Goal: Task Accomplishment & Management: Use online tool/utility

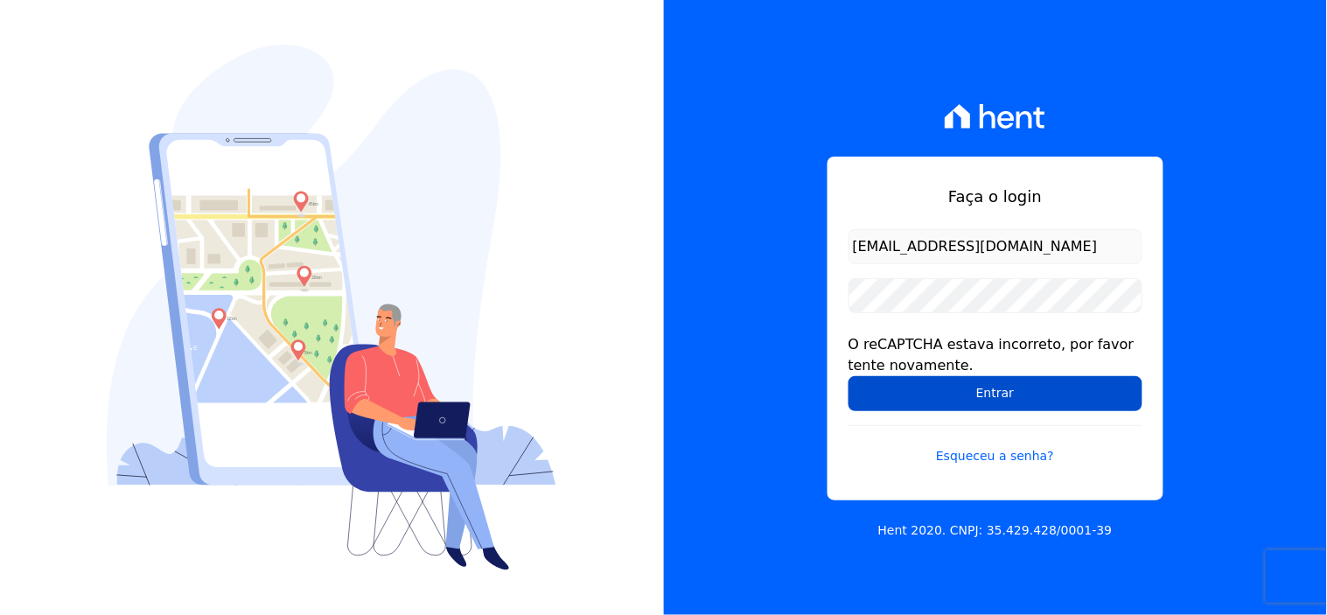
click at [1008, 388] on input "Entrar" at bounding box center [995, 393] width 294 height 35
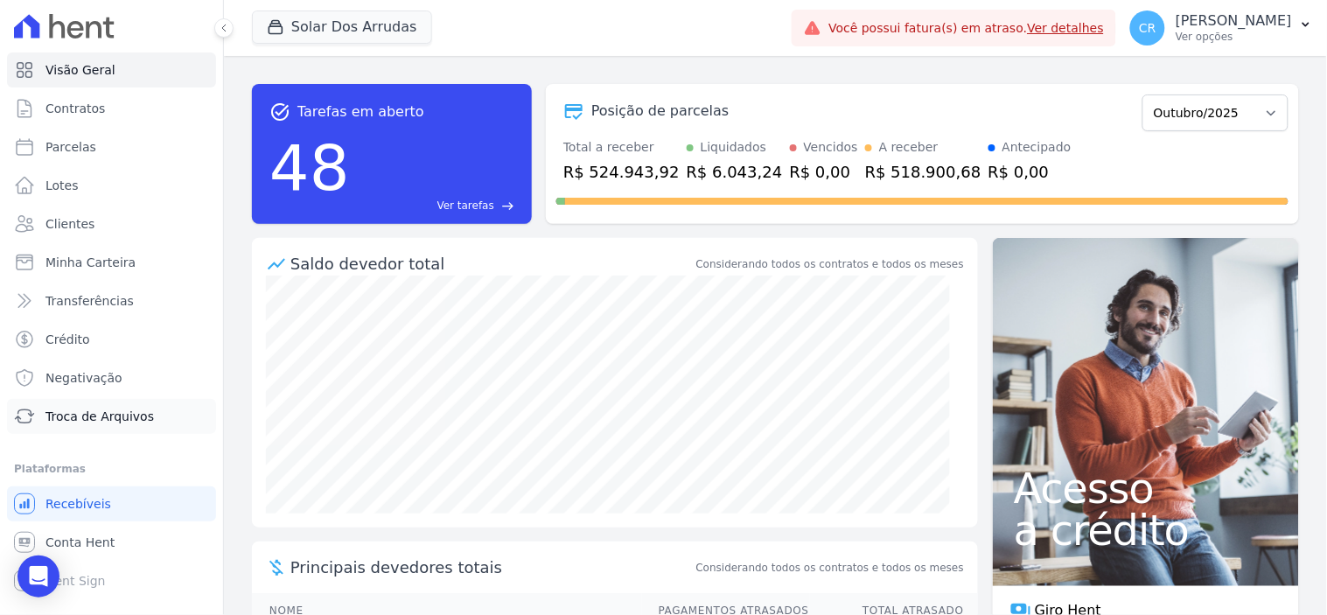
click at [102, 422] on span "Troca de Arquivos" at bounding box center [99, 416] width 108 height 17
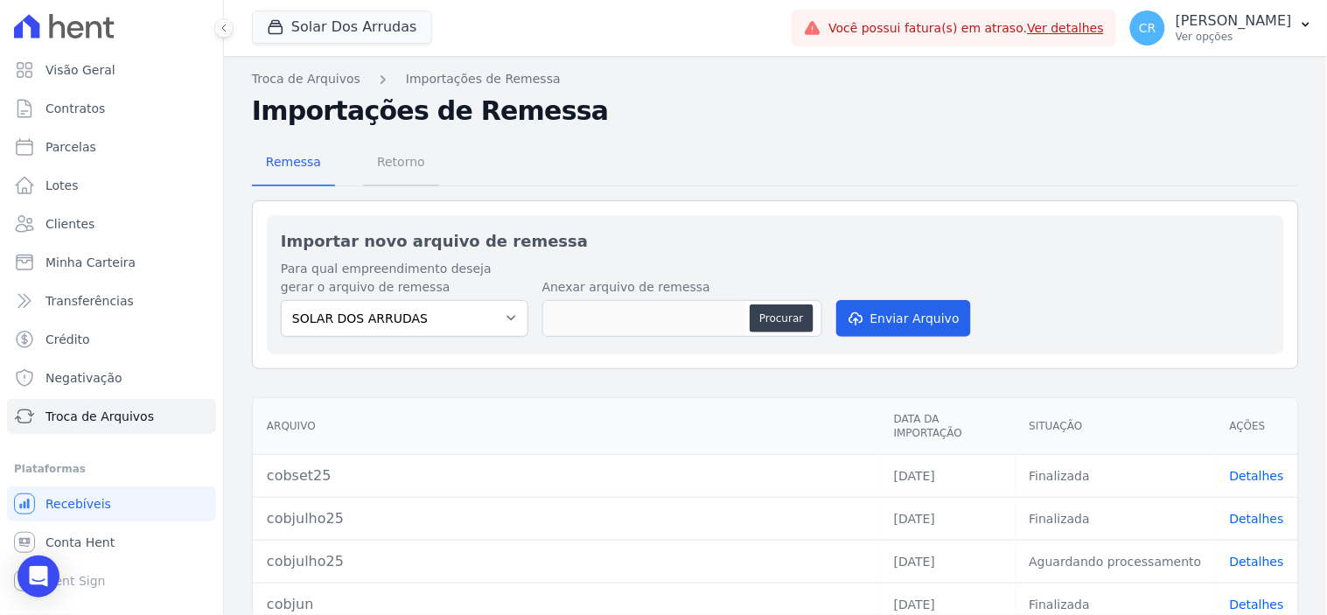
click at [405, 168] on span "Retorno" at bounding box center [400, 161] width 69 height 35
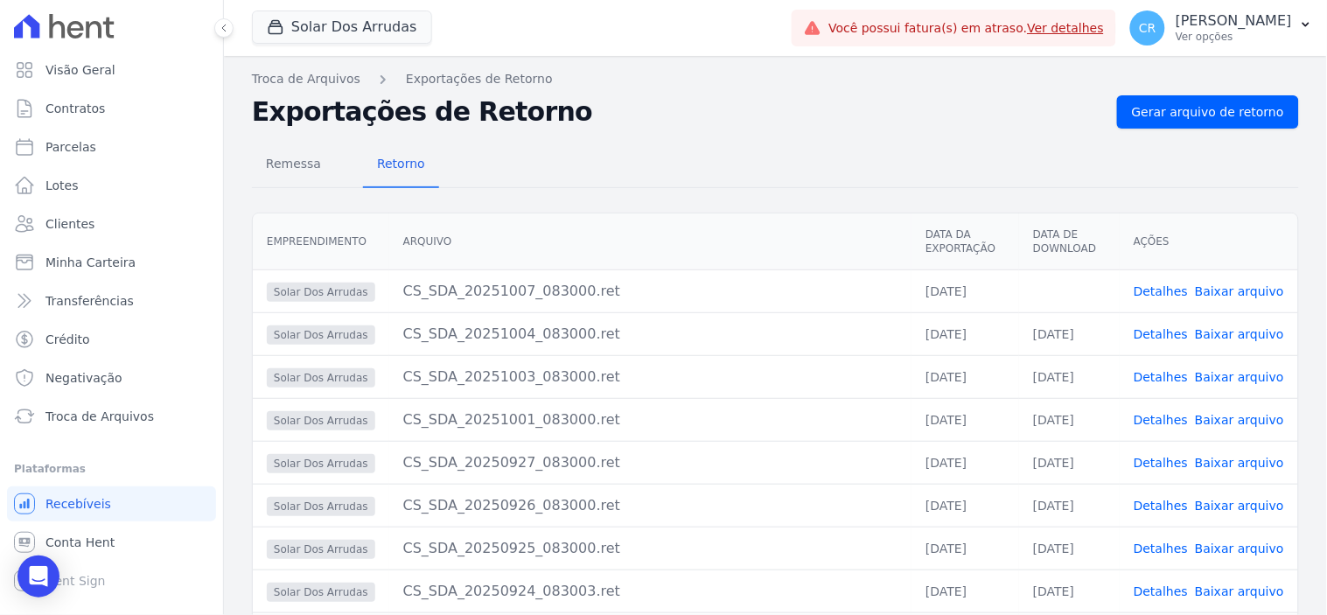
click at [1249, 285] on link "Baixar arquivo" at bounding box center [1239, 291] width 89 height 14
click at [132, 525] on link "Conta Hent" at bounding box center [111, 542] width 209 height 35
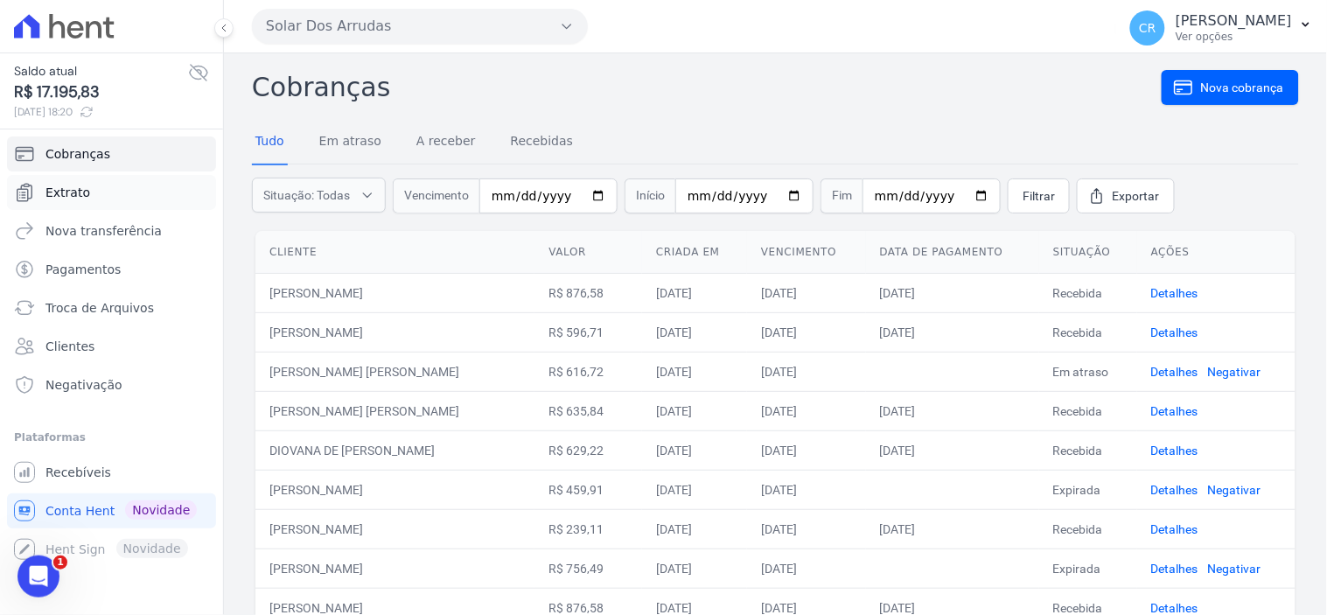
click at [127, 205] on link "Extrato" at bounding box center [111, 192] width 209 height 35
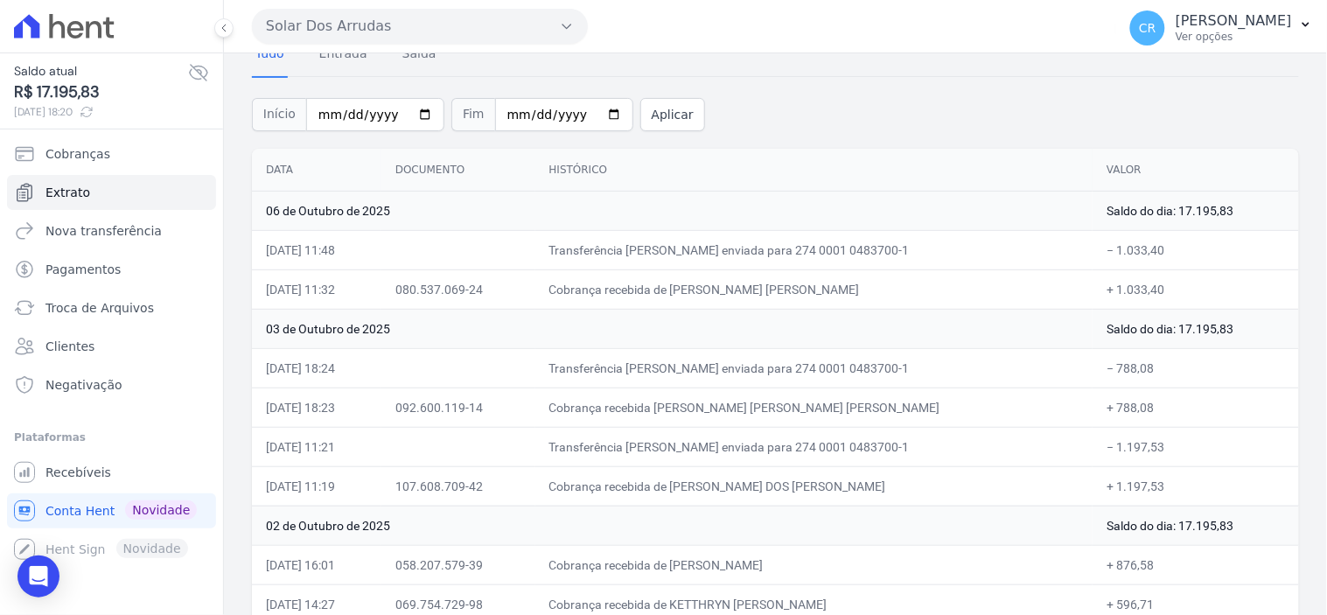
scroll to position [74, 0]
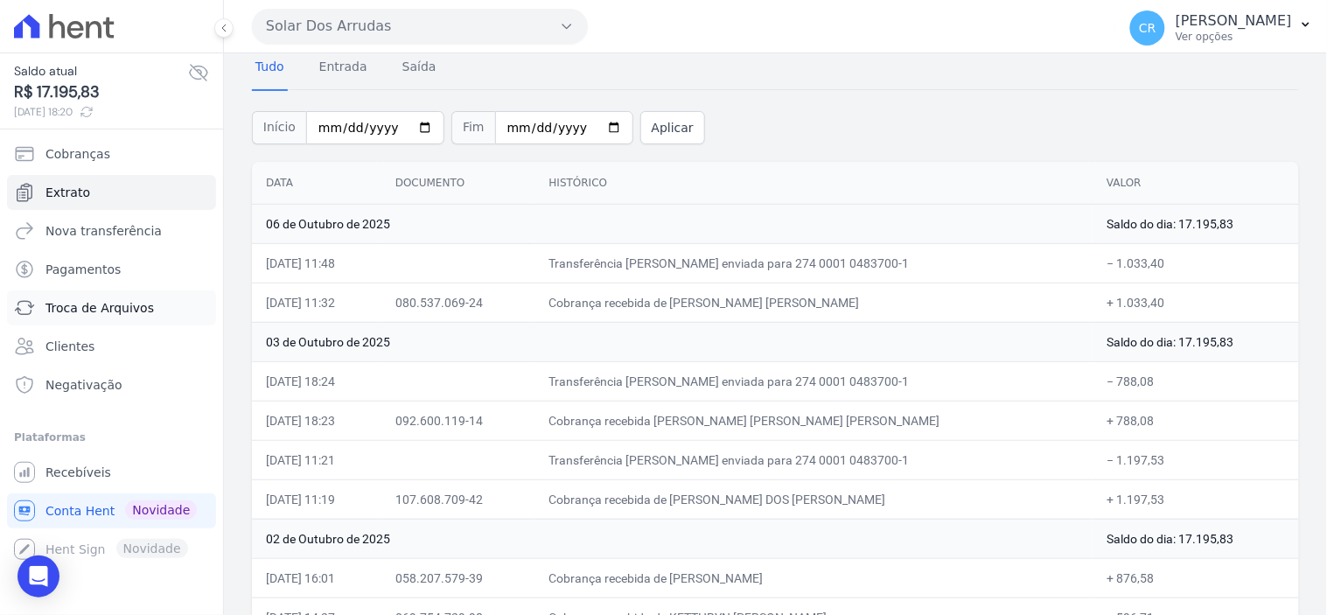
click at [118, 317] on link "Troca de Arquivos" at bounding box center [111, 307] width 209 height 35
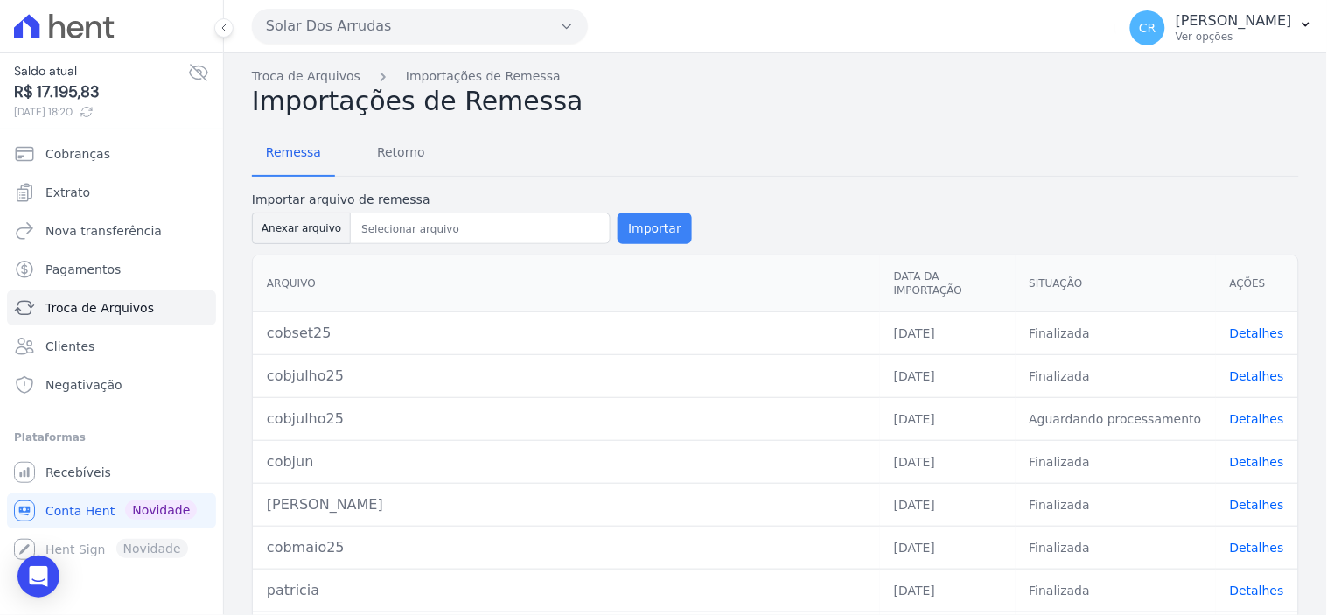
click at [647, 220] on button "Importar" at bounding box center [655, 228] width 74 height 31
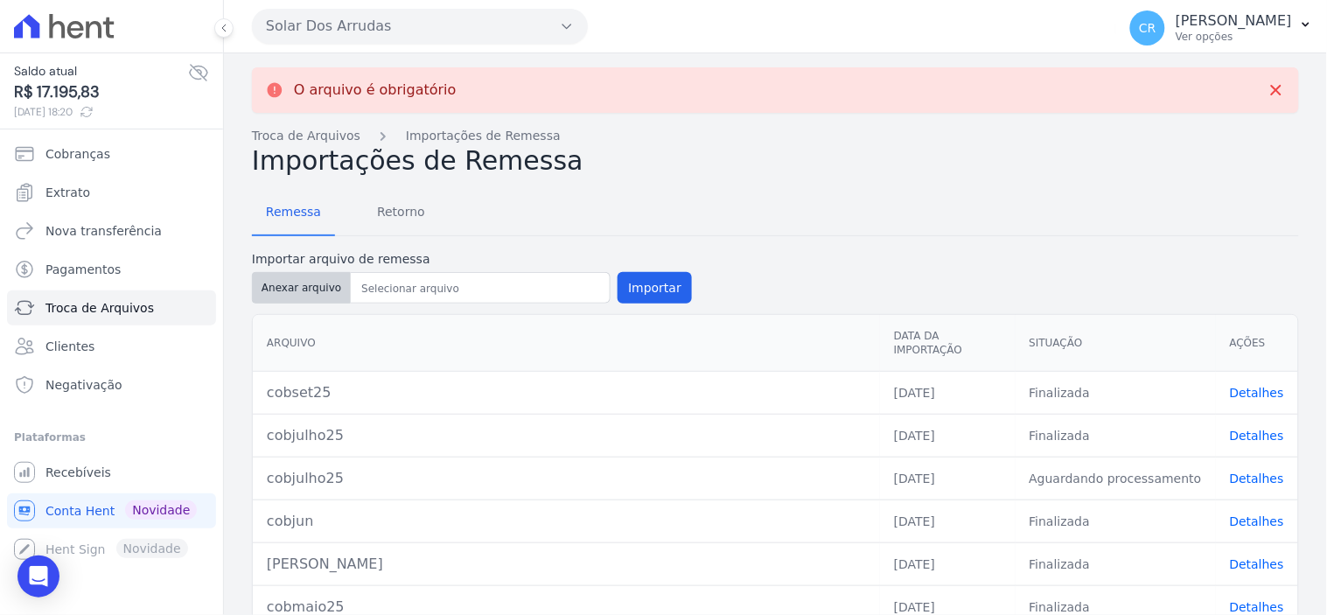
click at [317, 293] on button "Anexar arquivo" at bounding box center [301, 287] width 99 height 31
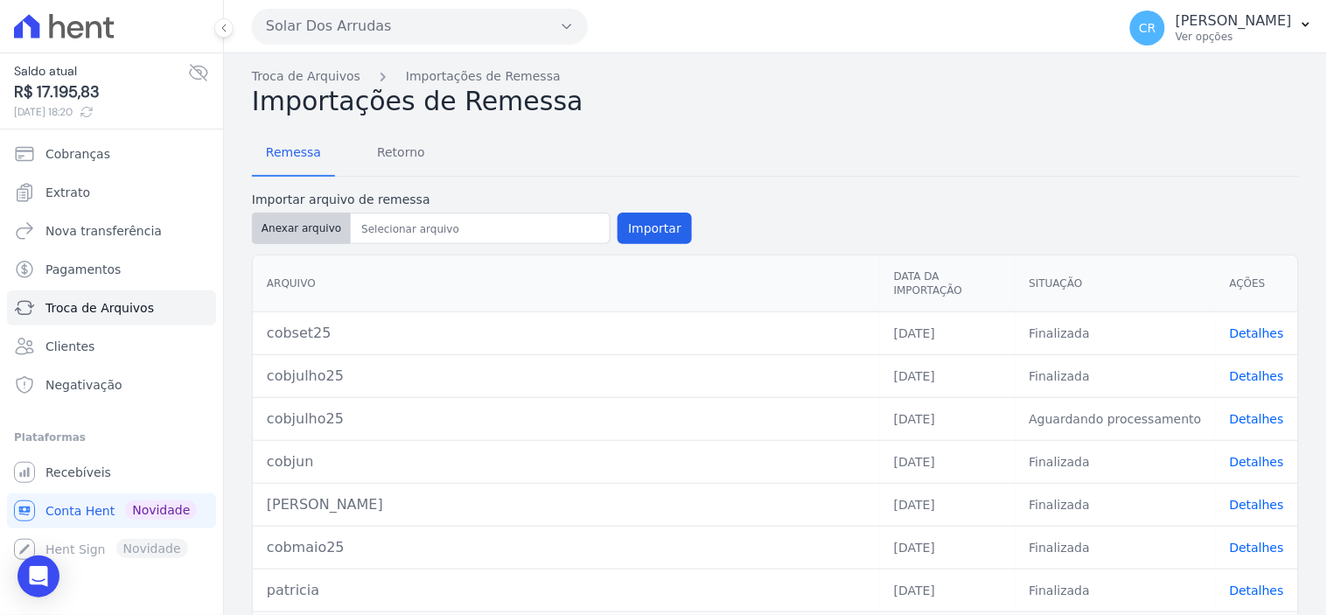
type input "cobout25"
click at [631, 220] on button "Importar" at bounding box center [655, 228] width 74 height 31
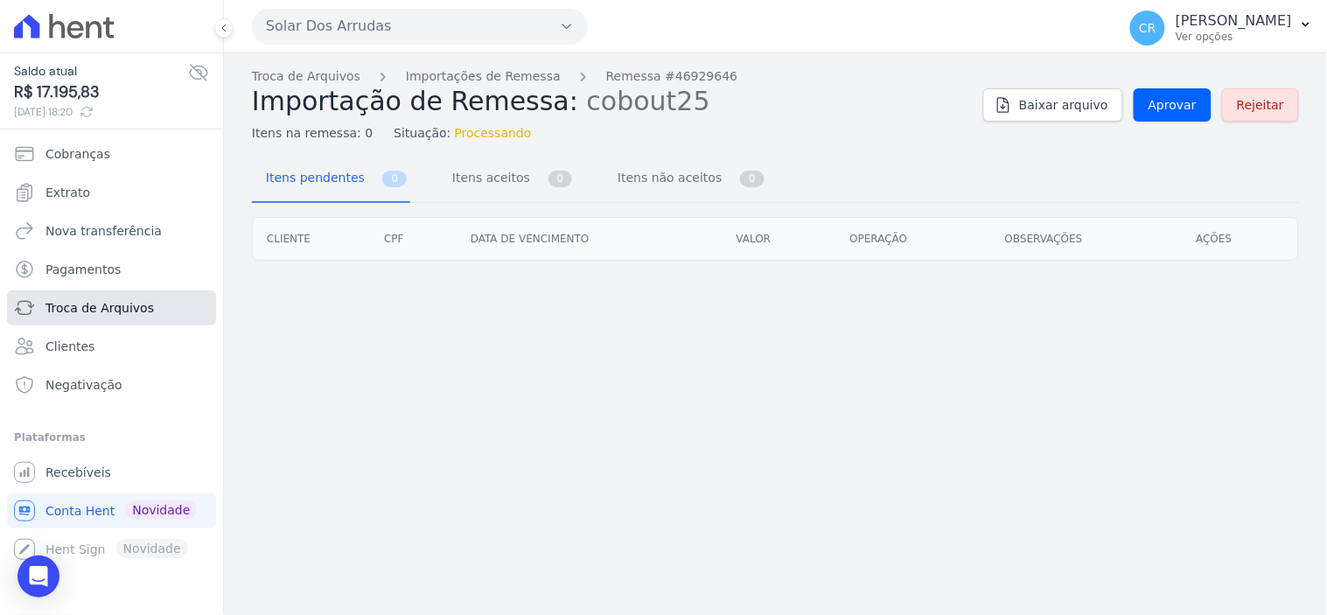
click at [93, 308] on span "Troca de Arquivos" at bounding box center [99, 307] width 108 height 17
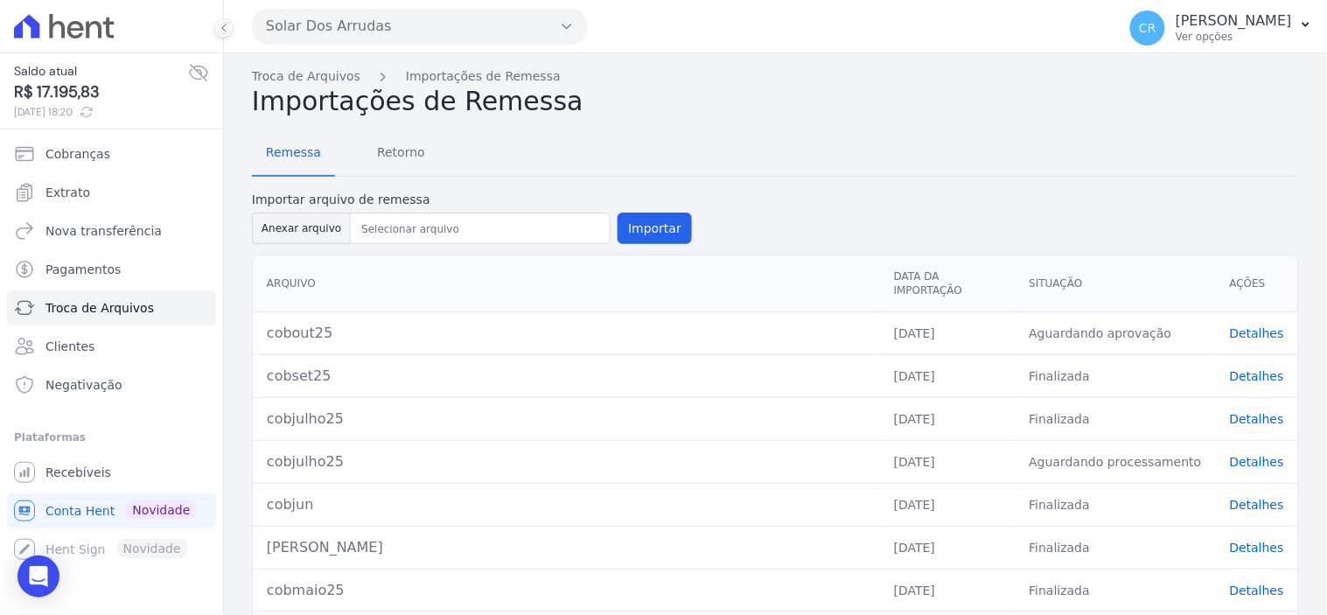
click at [1256, 326] on link "Detalhes" at bounding box center [1257, 333] width 54 height 14
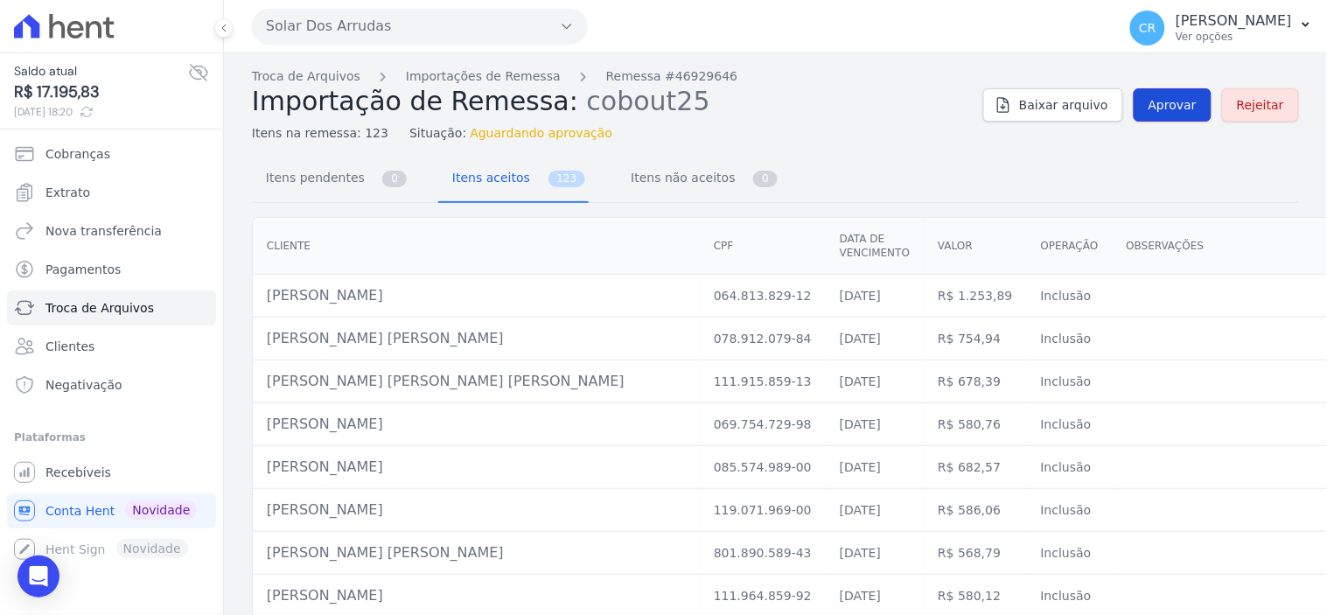
click at [1184, 116] on link "Aprovar" at bounding box center [1173, 104] width 78 height 33
click at [61, 310] on span "Troca de Arquivos" at bounding box center [99, 307] width 108 height 17
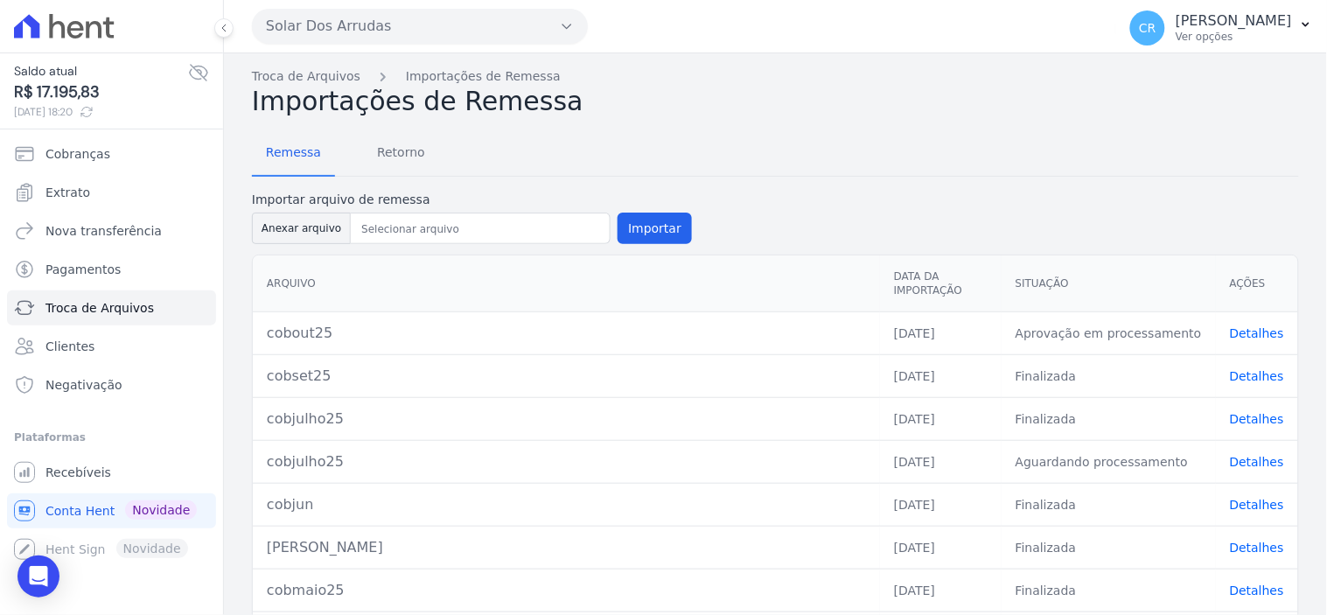
click at [1251, 326] on link "Detalhes" at bounding box center [1257, 333] width 54 height 14
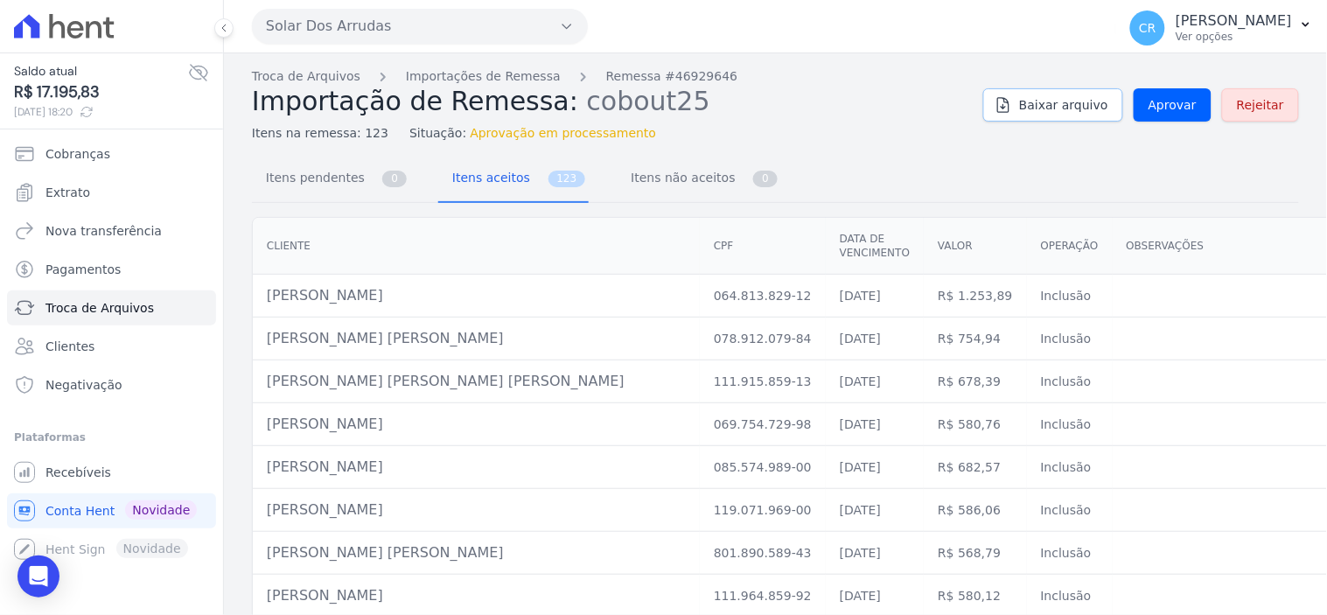
click at [1039, 103] on span "Baixar arquivo" at bounding box center [1063, 104] width 89 height 17
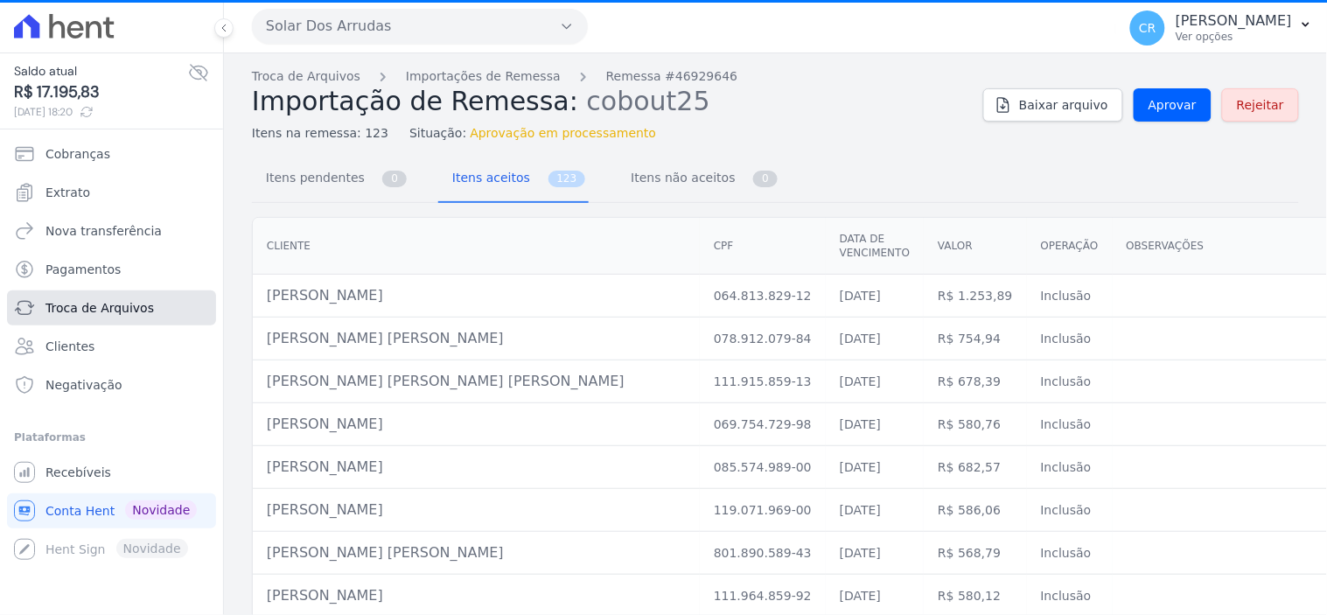
click at [119, 317] on link "Troca de Arquivos" at bounding box center [111, 307] width 209 height 35
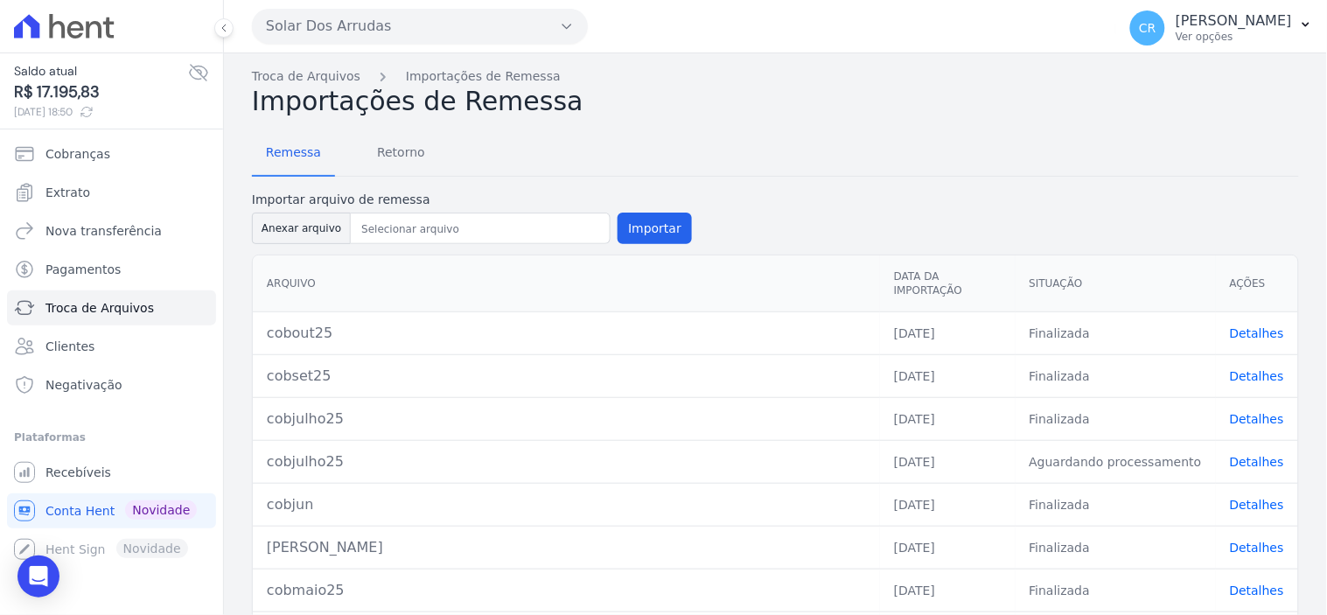
click at [1234, 326] on link "Detalhes" at bounding box center [1257, 333] width 54 height 14
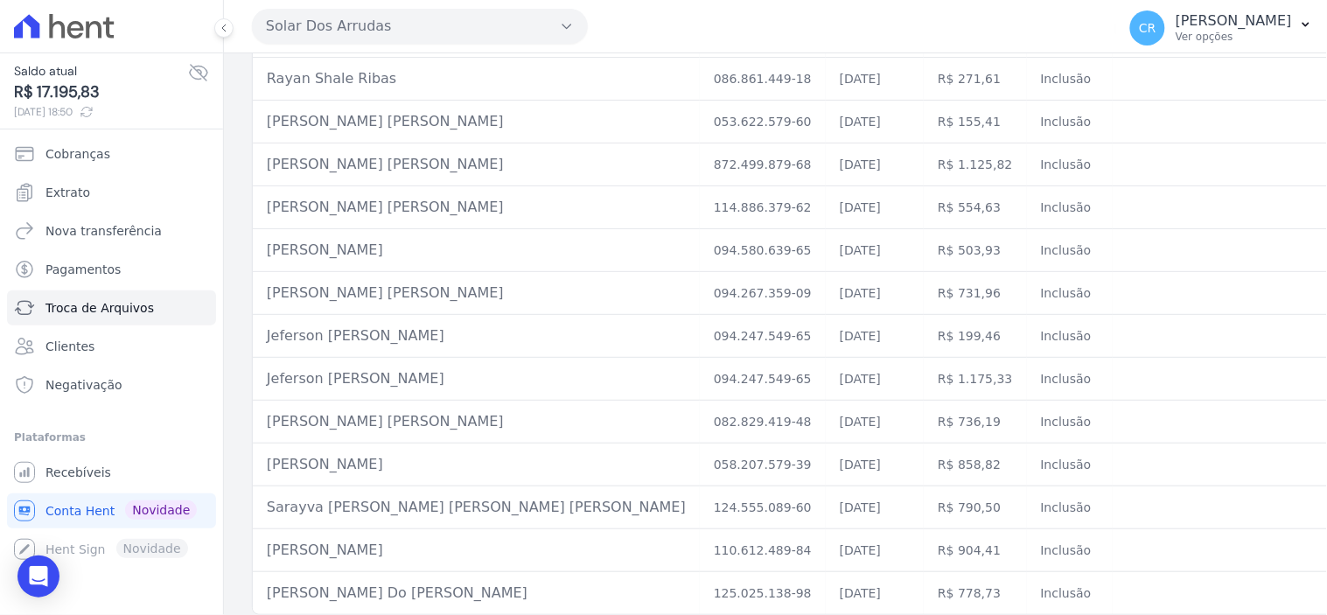
scroll to position [4981, 0]
